Goal: Task Accomplishment & Management: Manage account settings

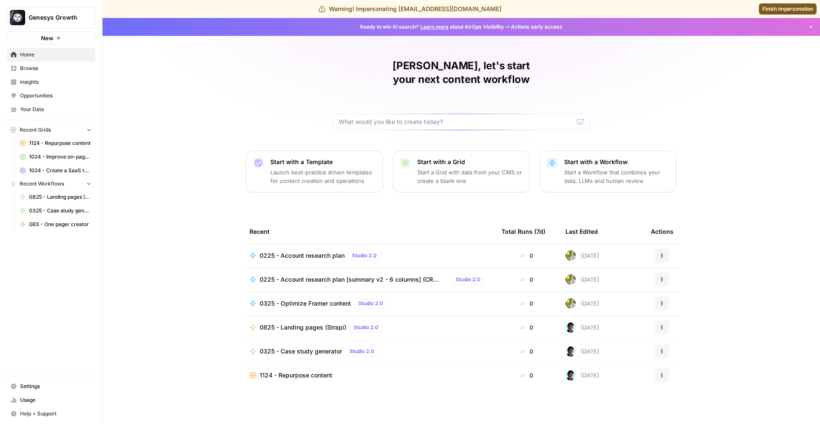
click at [41, 72] on link "Browse" at bounding box center [51, 69] width 88 height 14
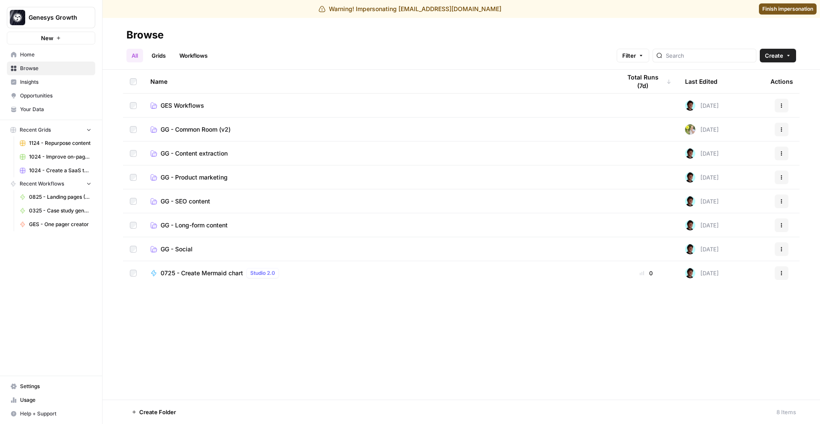
click at [35, 83] on span "Insights" at bounding box center [55, 82] width 71 height 8
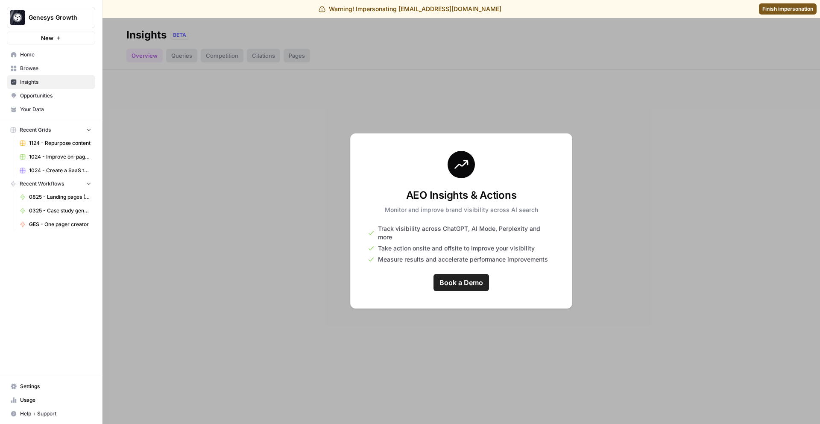
click at [41, 56] on span "Home" at bounding box center [55, 55] width 71 height 8
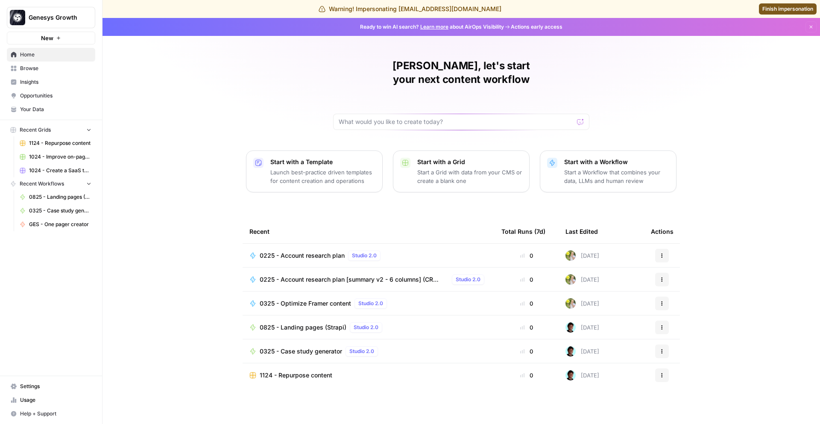
click at [49, 385] on span "Settings" at bounding box center [55, 386] width 71 height 8
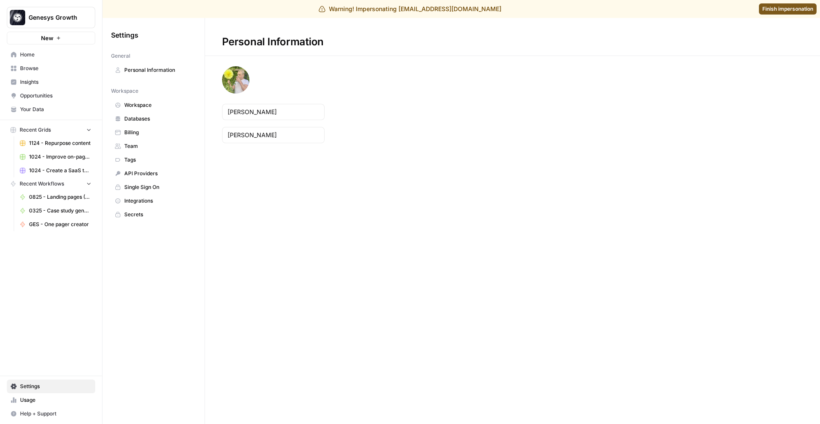
click at [139, 118] on span "Databases" at bounding box center [158, 119] width 68 height 8
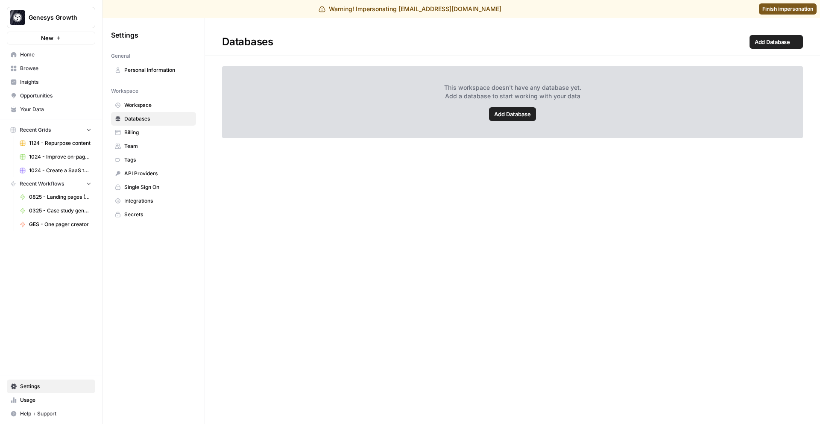
click at [138, 133] on span "Billing" at bounding box center [158, 133] width 68 height 8
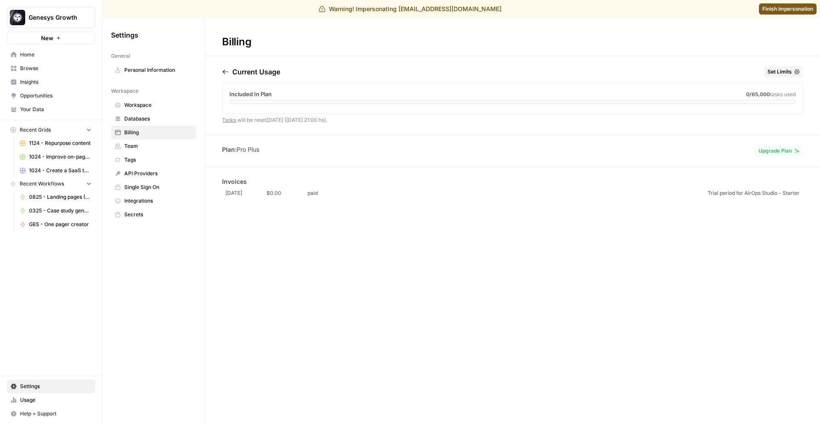
drag, startPoint x: 269, startPoint y: 147, endPoint x: 238, endPoint y: 148, distance: 30.4
click at [238, 148] on div "Plan: Pro Plus Upgrade Plan" at bounding box center [512, 150] width 615 height 11
click at [280, 155] on div "Plan: Pro Plus Upgrade Plan" at bounding box center [512, 150] width 615 height 11
drag, startPoint x: 267, startPoint y: 151, endPoint x: 234, endPoint y: 151, distance: 33.8
click at [234, 151] on div "Plan: Pro Plus Upgrade Plan" at bounding box center [512, 150] width 615 height 11
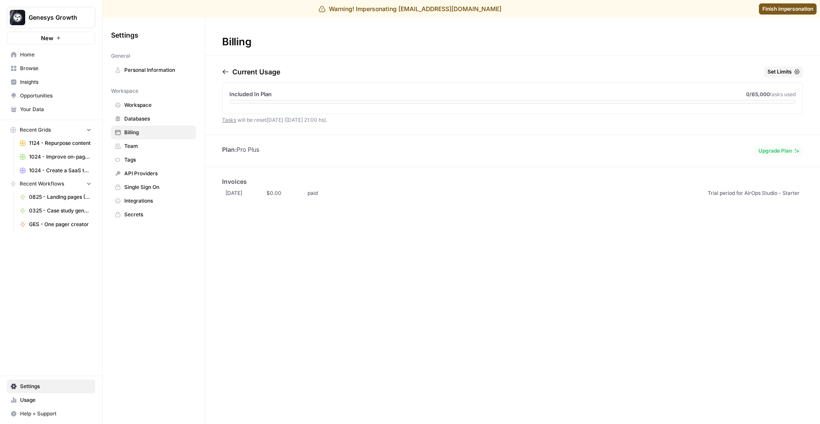
click at [307, 175] on div "Billing Current Usage Set Limits Included In Plan 0 /65,000 tasks used Tasks wi…" at bounding box center [512, 221] width 615 height 406
drag, startPoint x: 271, startPoint y: 152, endPoint x: 238, endPoint y: 149, distance: 33.4
click at [238, 150] on div "Plan: Pro Plus Upgrade Plan" at bounding box center [512, 150] width 615 height 11
click at [45, 19] on span "Genesys Growth" at bounding box center [55, 17] width 52 height 9
click at [67, 78] on span "TestingGround" at bounding box center [82, 77] width 113 height 9
